Goal: Task Accomplishment & Management: Manage account settings

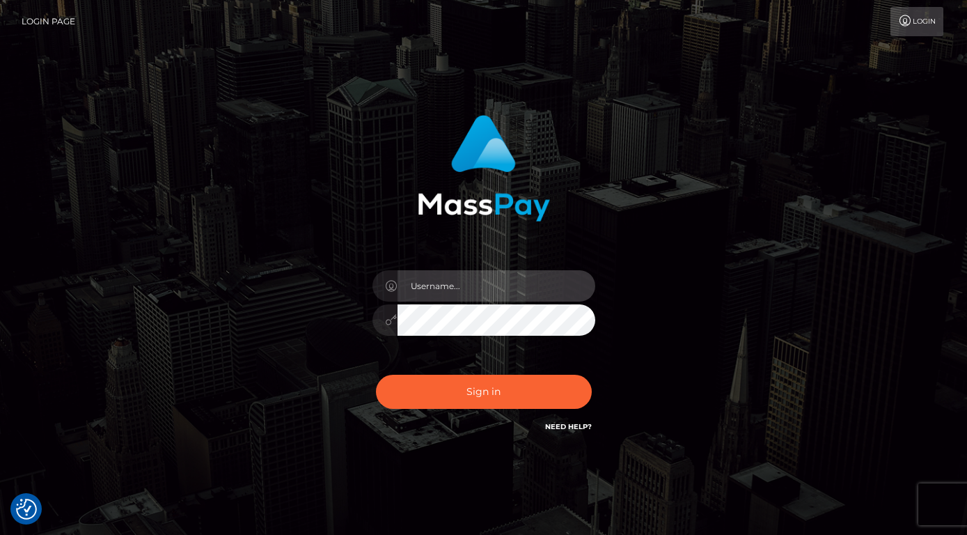
click at [438, 291] on input "text" at bounding box center [497, 285] width 198 height 31
type input "[EMAIL_ADDRESS][DOMAIN_NAME]"
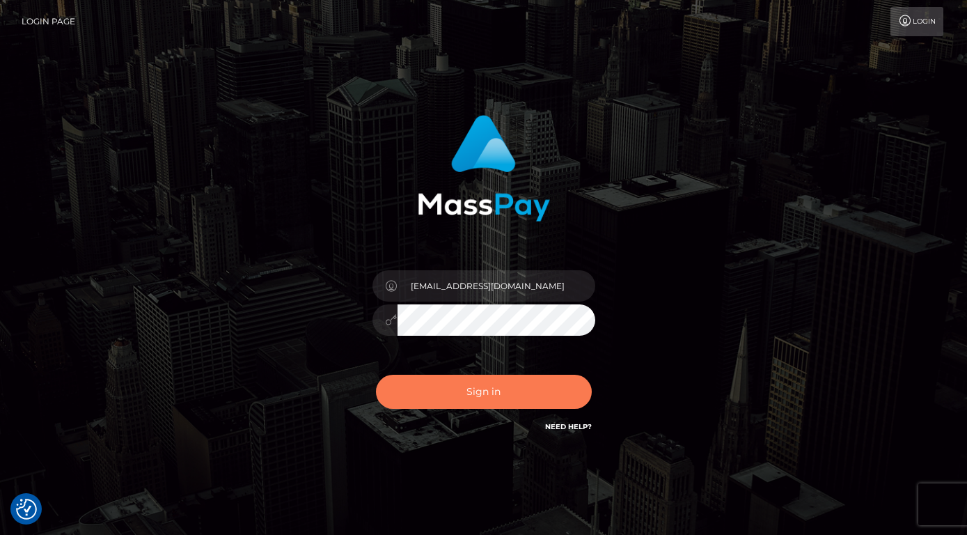
click at [449, 392] on button "Sign in" at bounding box center [484, 392] width 216 height 34
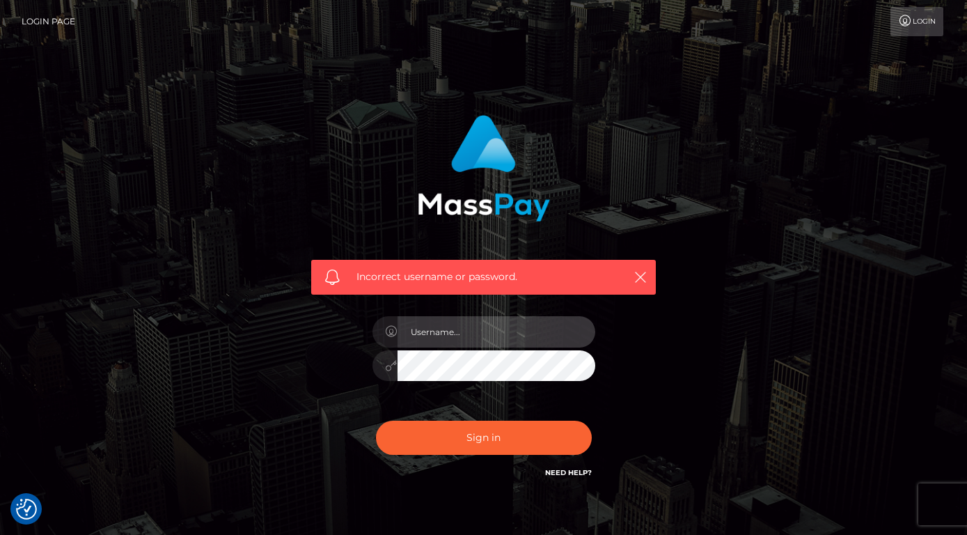
click at [466, 346] on input "text" at bounding box center [497, 331] width 198 height 31
type input "[EMAIL_ADDRESS][DOMAIN_NAME]"
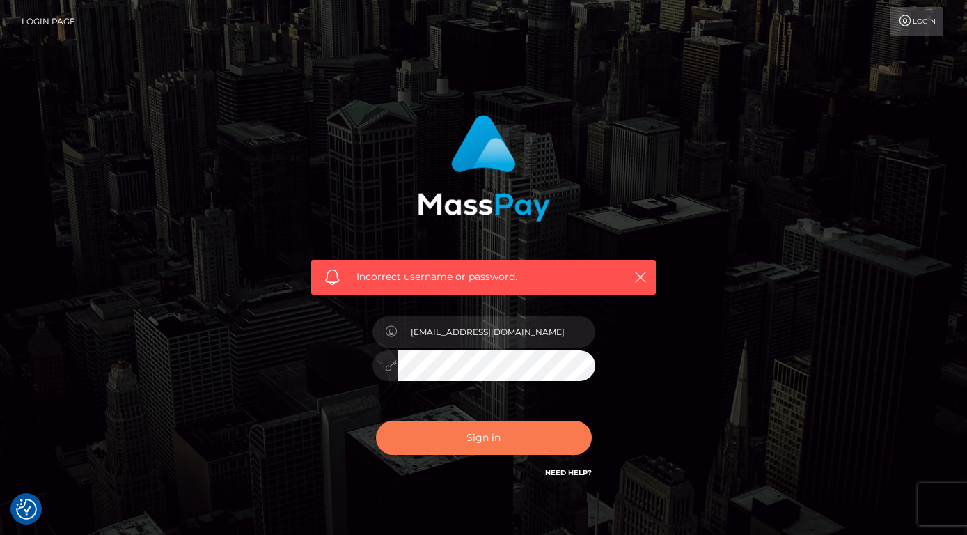
click at [474, 435] on button "Sign in" at bounding box center [484, 438] width 216 height 34
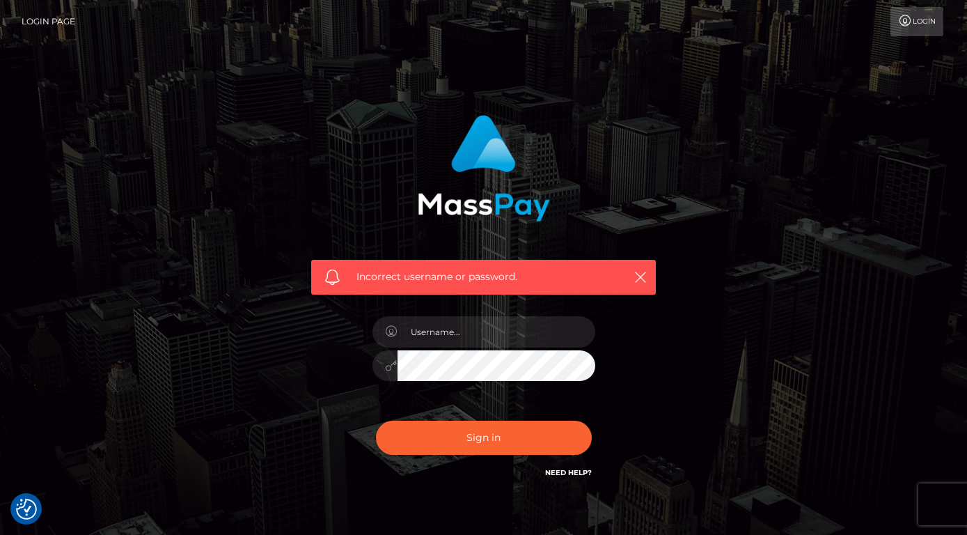
click at [701, 428] on div "Incorrect username or password." at bounding box center [484, 304] width 794 height 400
click at [640, 275] on icon "button" at bounding box center [641, 277] width 14 height 14
click at [641, 271] on icon "button" at bounding box center [641, 277] width 14 height 14
